Goal: Information Seeking & Learning: Learn about a topic

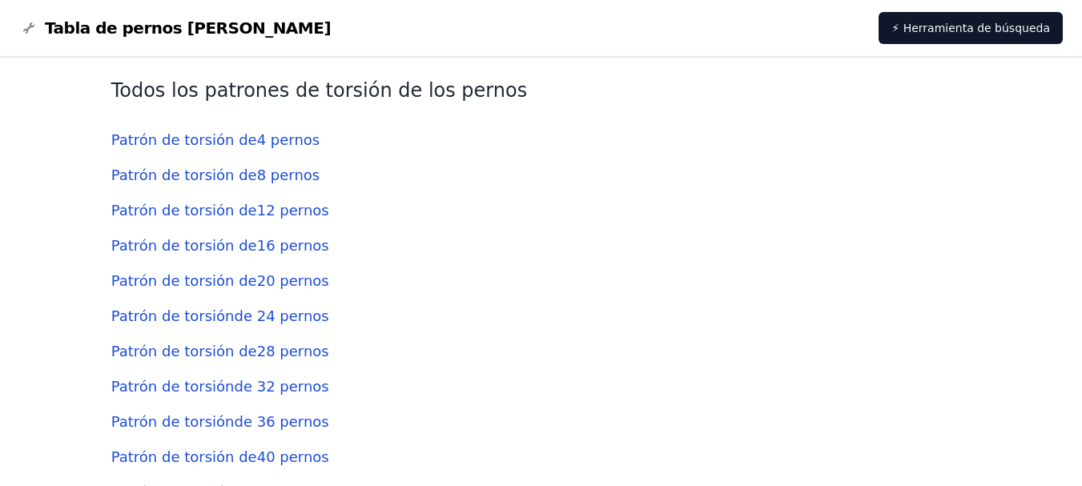
scroll to position [3686, 0]
click at [209, 238] on font "Patrón de torsión de" at bounding box center [184, 246] width 146 height 17
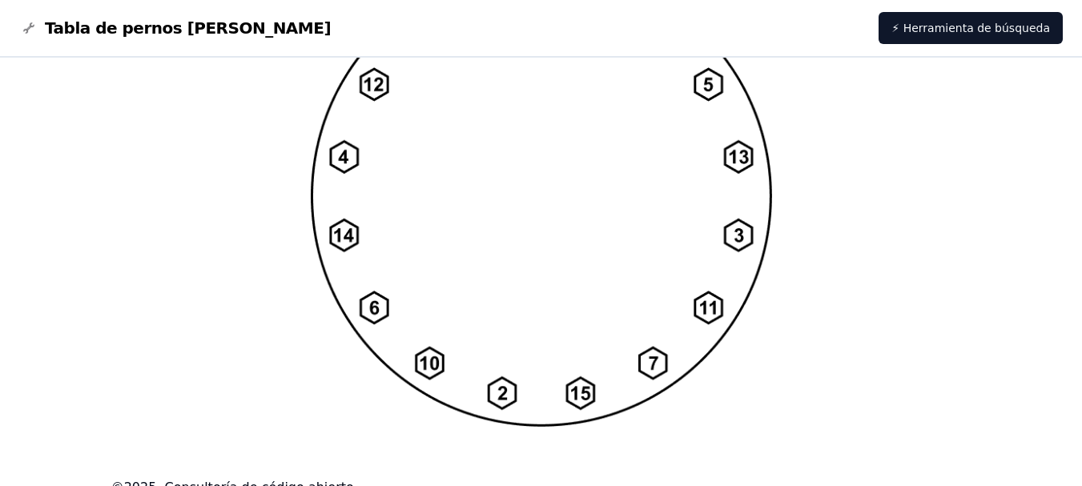
scroll to position [1431, 0]
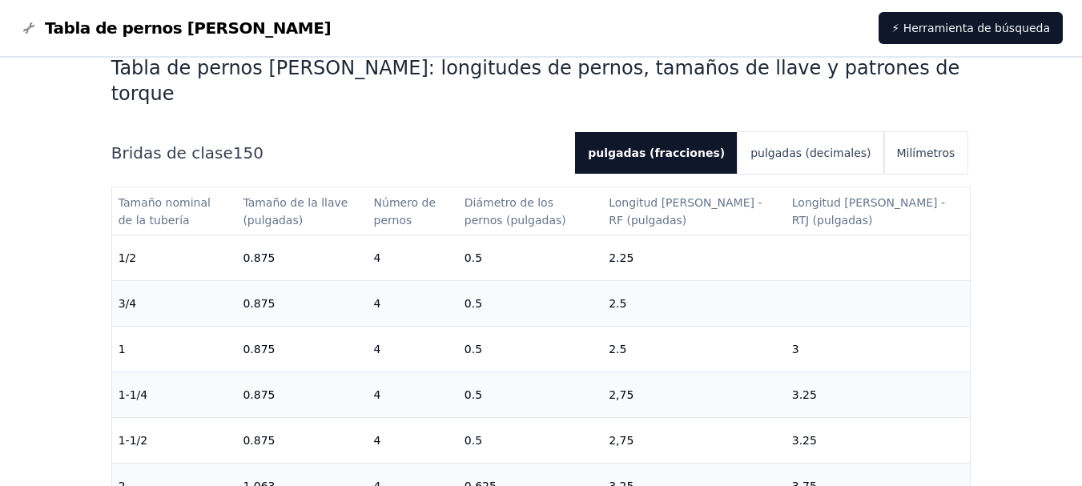
scroll to position [401, 0]
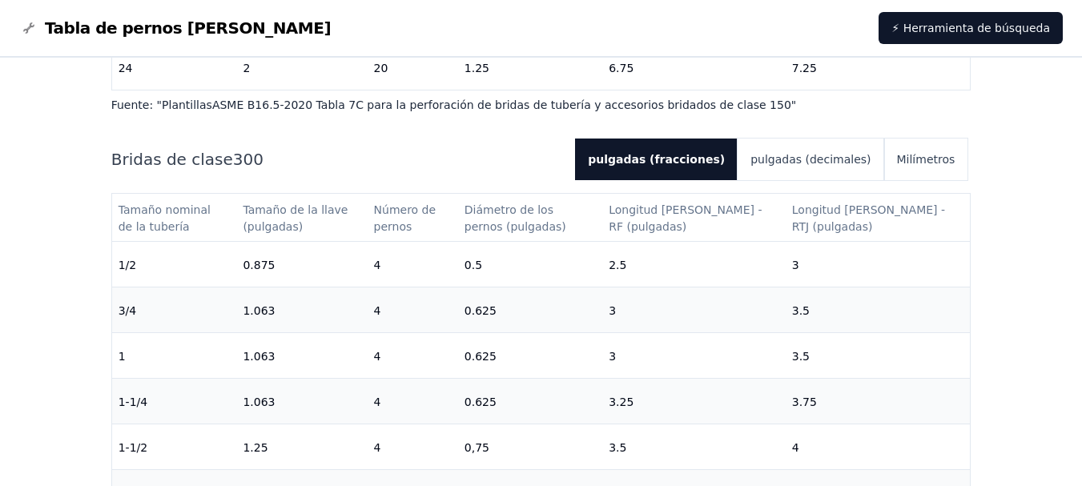
scroll to position [961, 0]
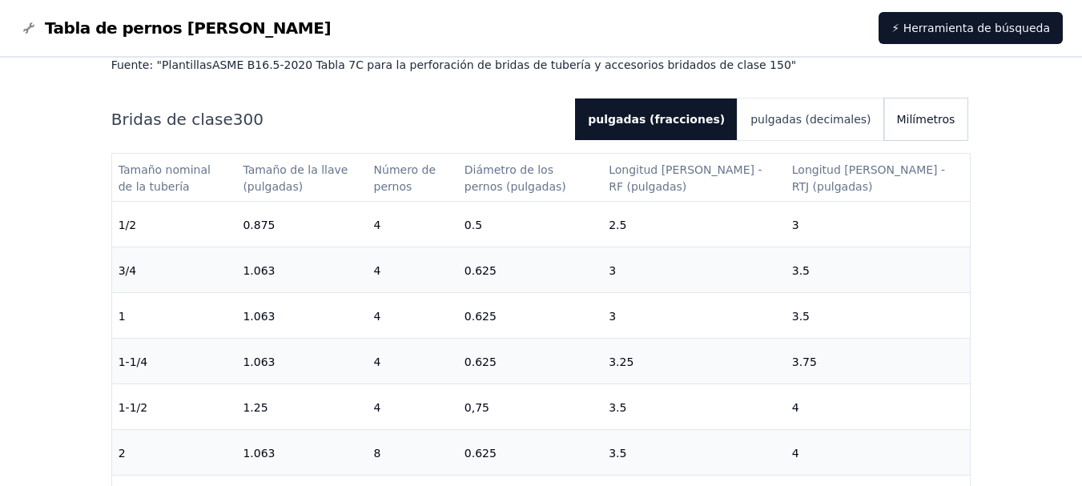
click at [928, 113] on font "Milímetros" at bounding box center [926, 119] width 58 height 13
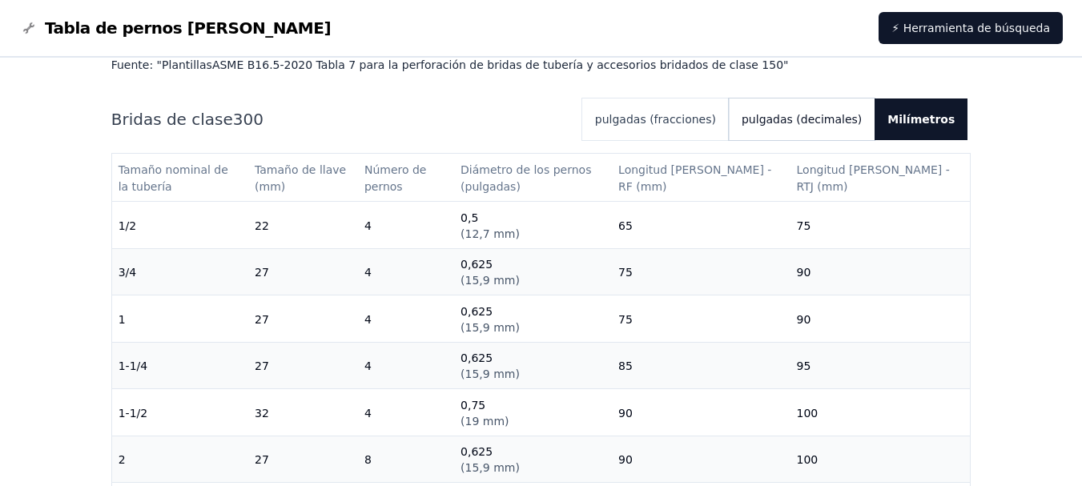
click at [843, 113] on font "pulgadas (decimales)" at bounding box center [802, 119] width 120 height 13
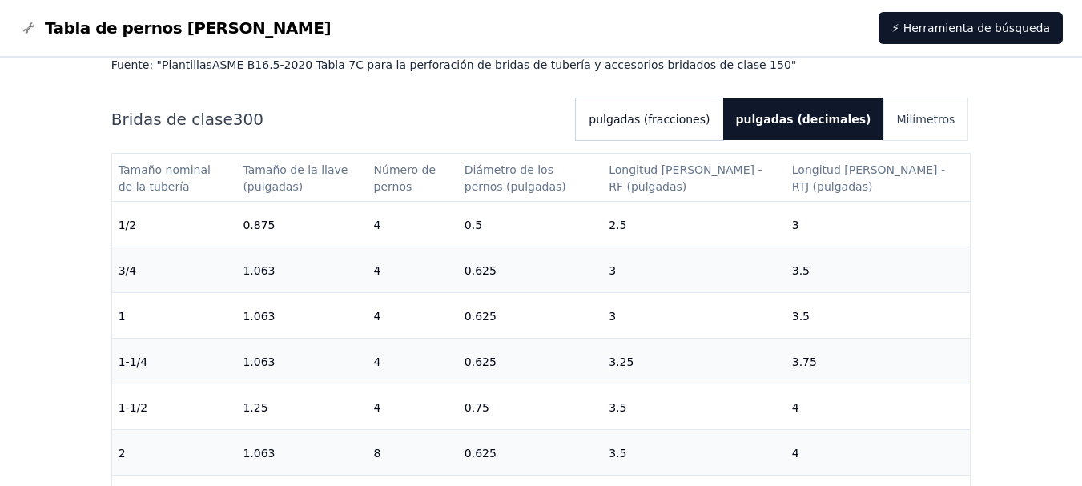
click at [710, 113] on font "pulgadas (fracciones)" at bounding box center [649, 119] width 121 height 13
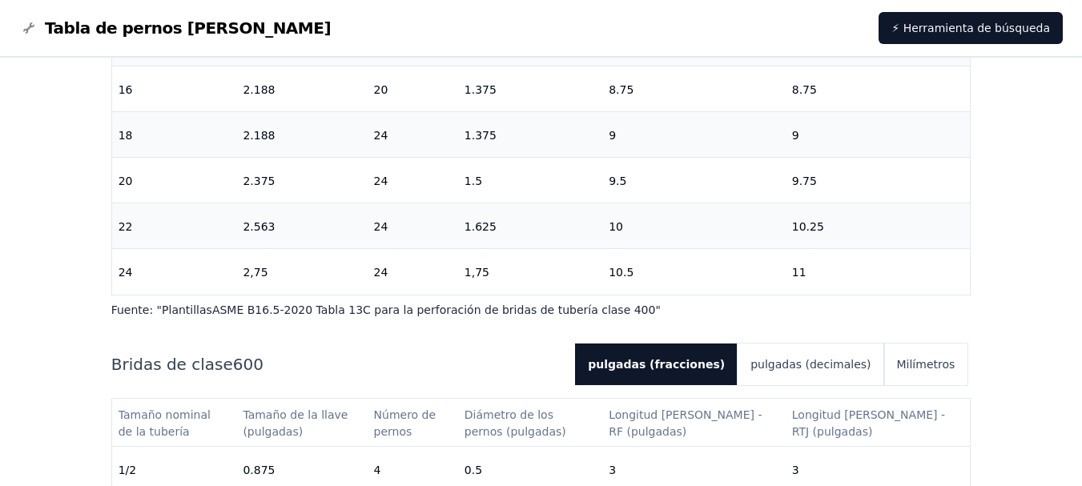
scroll to position [681, 0]
drag, startPoint x: 972, startPoint y: 416, endPoint x: 977, endPoint y: 439, distance: 23.7
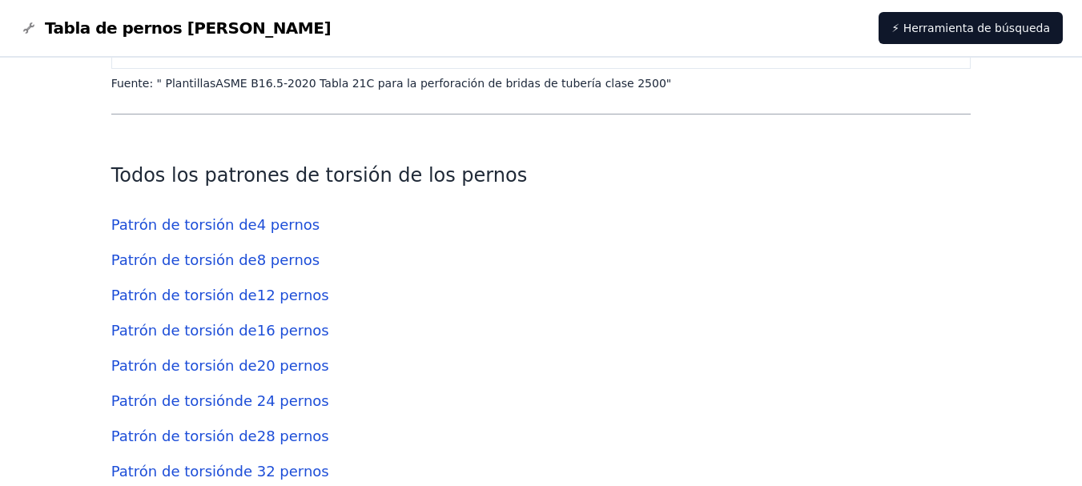
scroll to position [3578, 0]
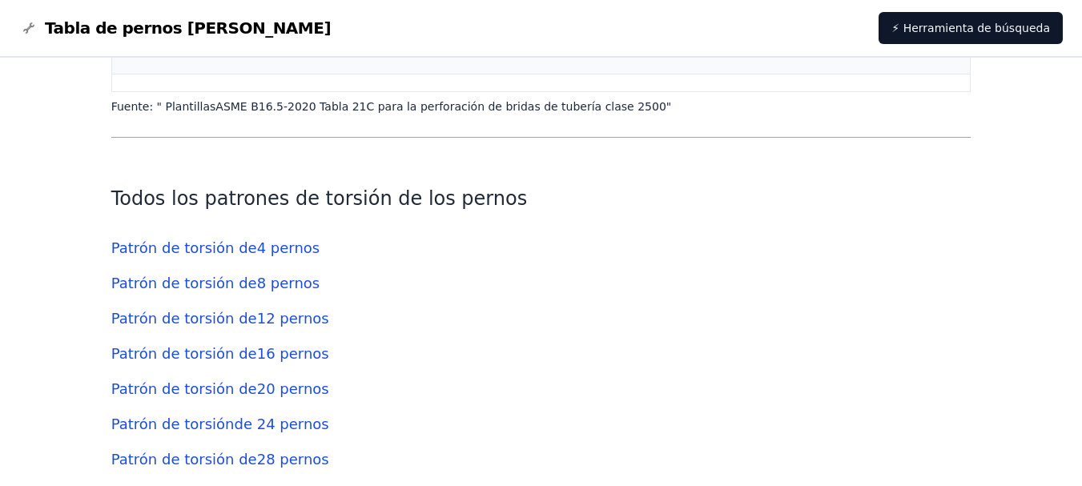
click at [271, 275] on font "8 pernos" at bounding box center [288, 283] width 63 height 17
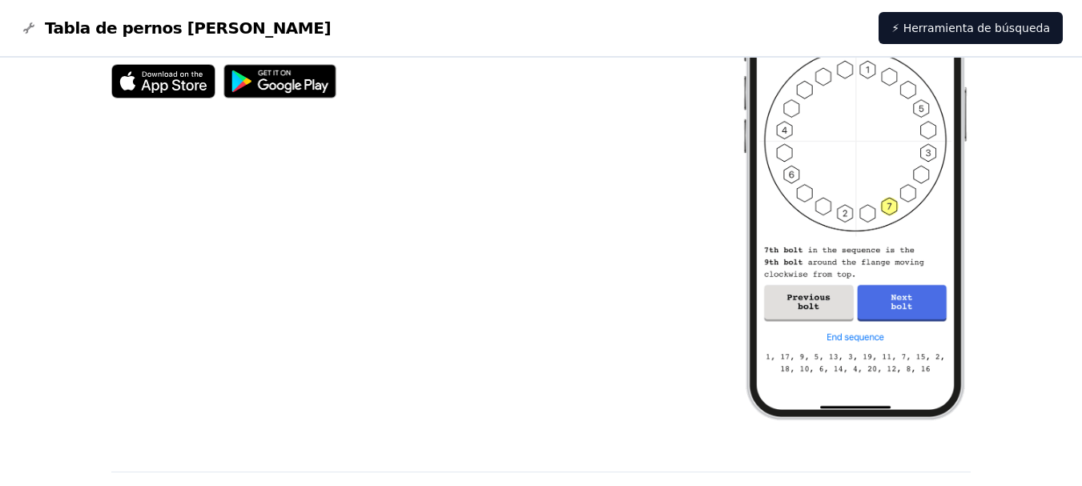
scroll to position [881, 0]
